Goal: Find specific page/section: Find specific page/section

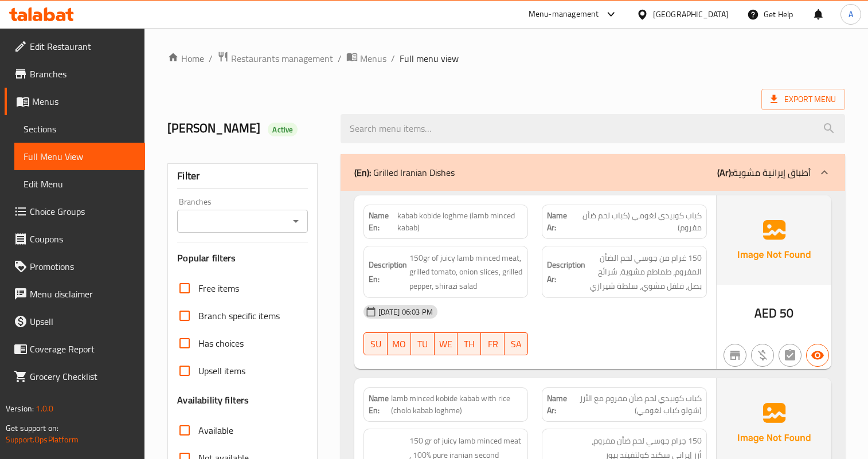
scroll to position [8300, 0]
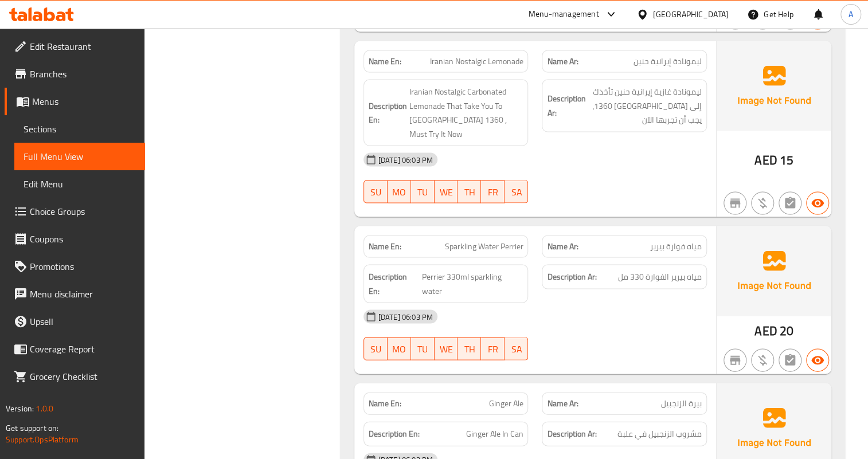
click at [598, 446] on div "[DATE] 06:03 PM" at bounding box center [535, 460] width 357 height 28
click at [685, 17] on div "[GEOGRAPHIC_DATA]" at bounding box center [691, 14] width 76 height 13
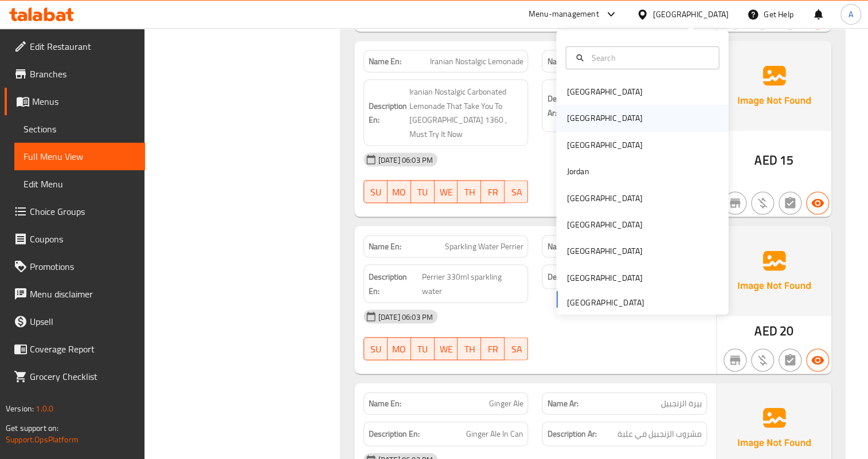
click at [576, 114] on div "[GEOGRAPHIC_DATA]" at bounding box center [605, 118] width 76 height 13
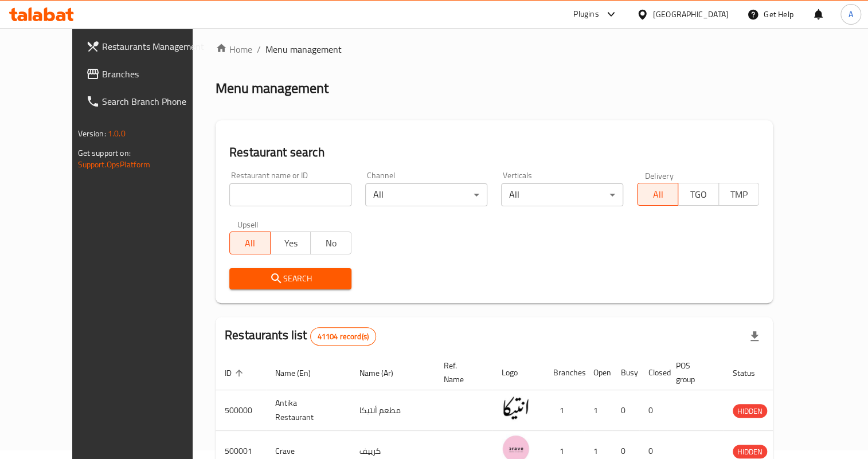
scroll to position [394, 0]
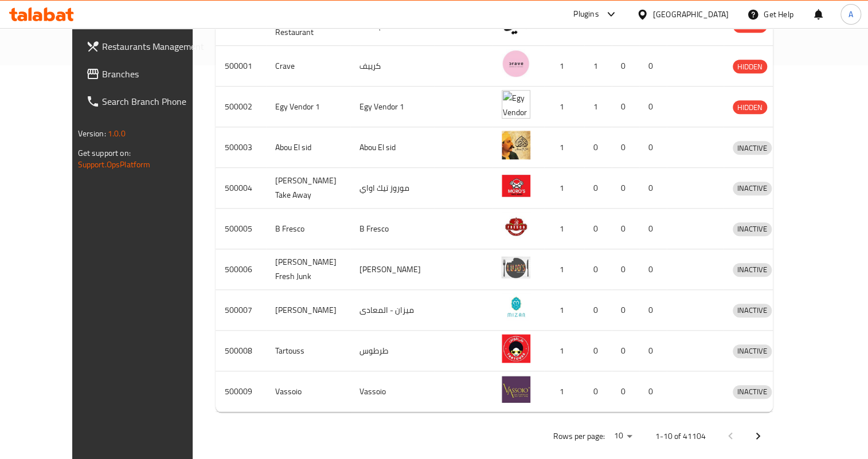
click at [72, 67] on div "Restaurants Management Branches Search Branch Phone Version: 1.0.0 Get support …" at bounding box center [434, 54] width 724 height 840
click at [102, 68] on span "Branches" at bounding box center [155, 74] width 106 height 14
